Goal: Information Seeking & Learning: Find specific page/section

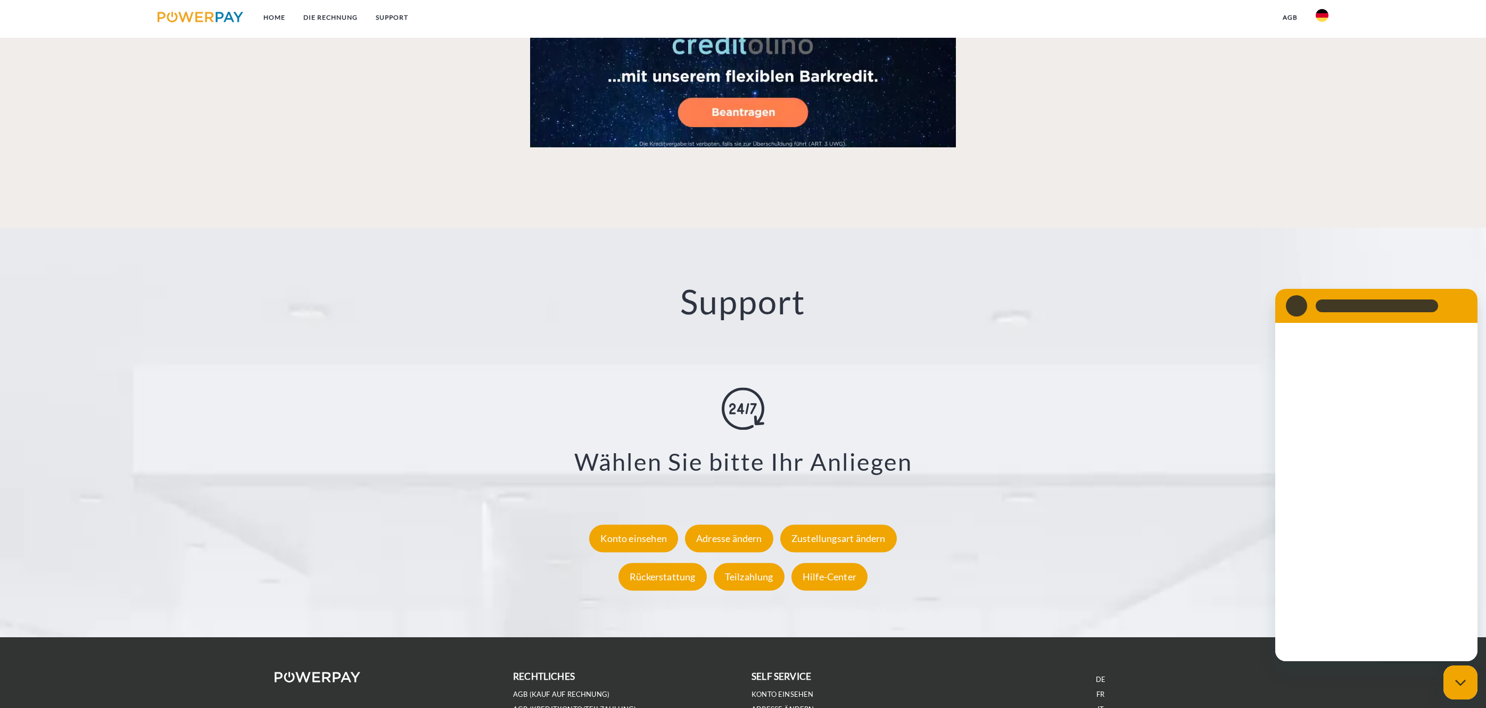
scroll to position [1836, 0]
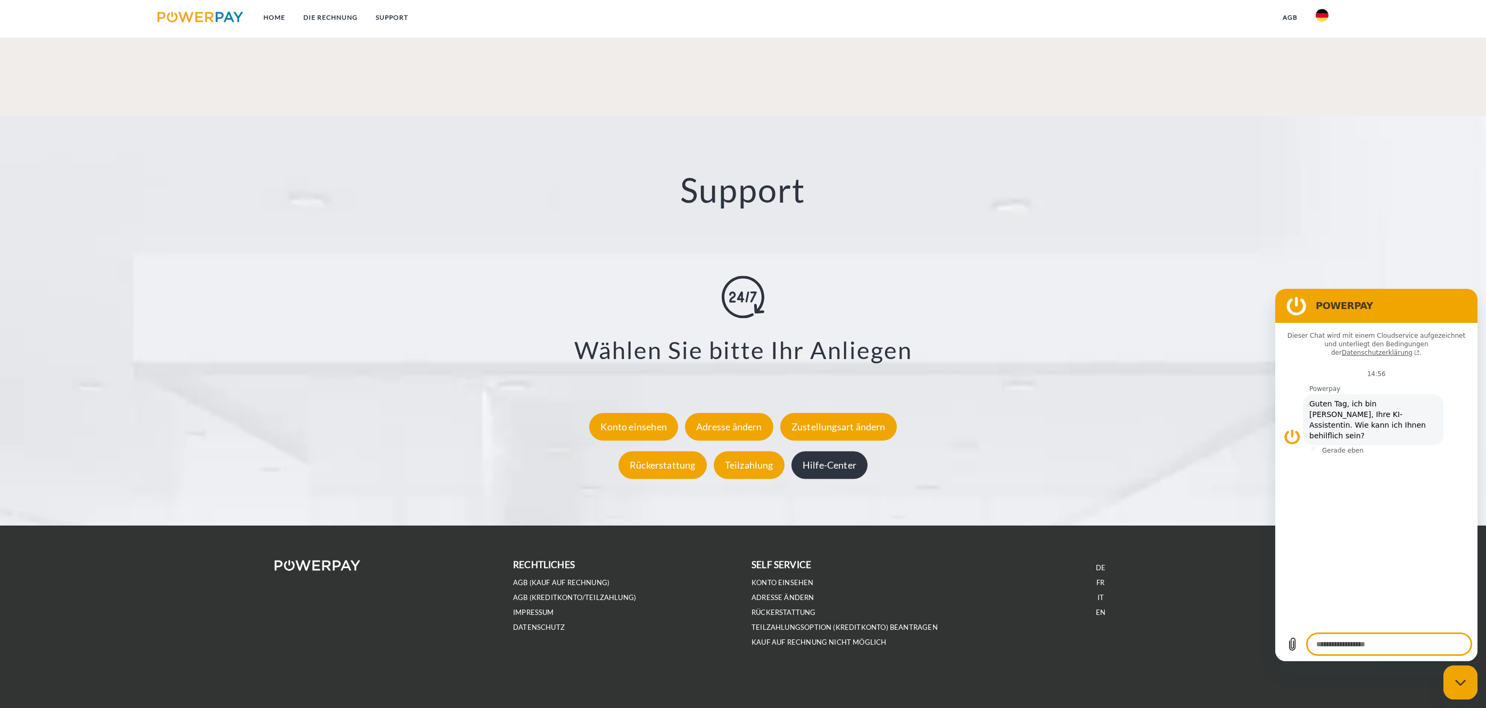
click at [831, 466] on div "Hilfe-Center" at bounding box center [829, 465] width 76 height 28
click at [1465, 676] on div "Messaging-Fenster schließen" at bounding box center [1460, 683] width 32 height 32
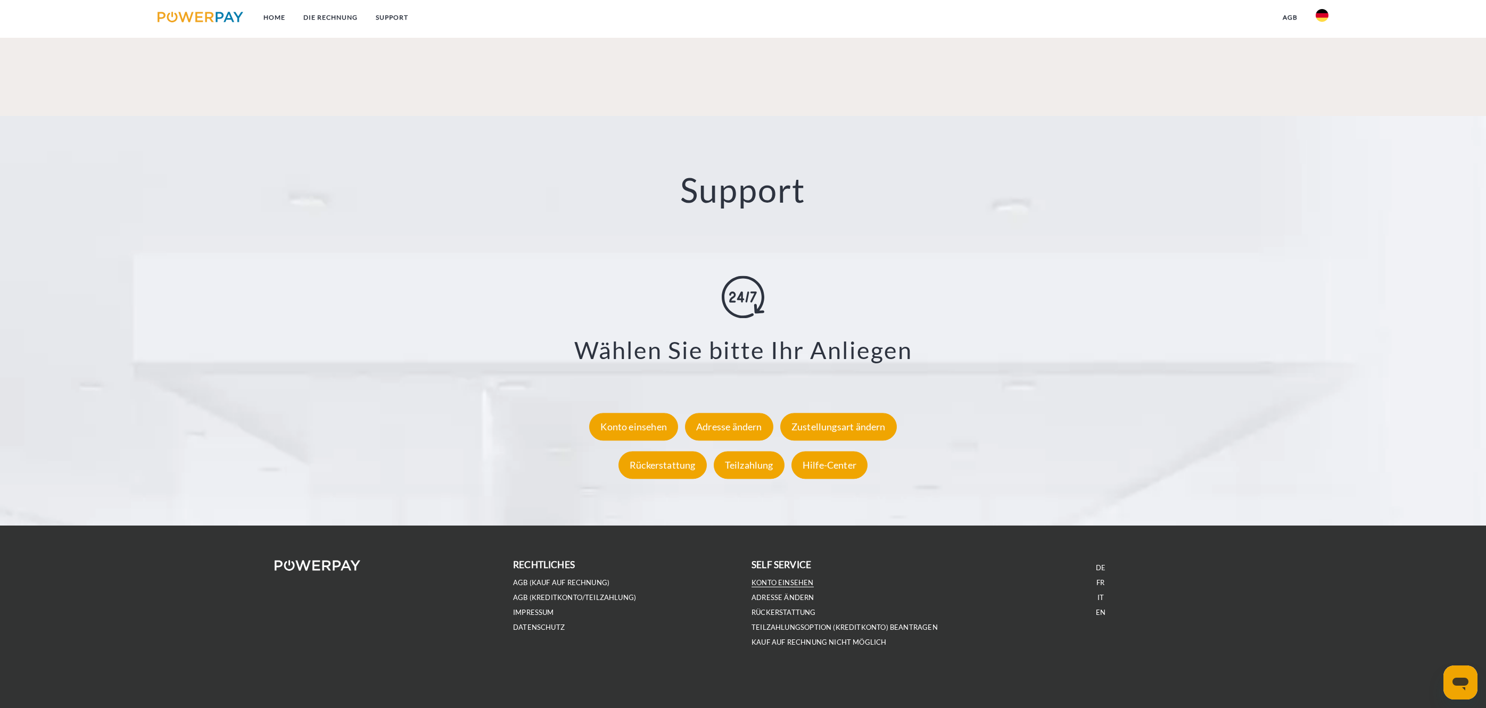
click at [766, 581] on link "Konto einsehen" at bounding box center [782, 582] width 62 height 9
type textarea "*"
